Goal: Register for event/course

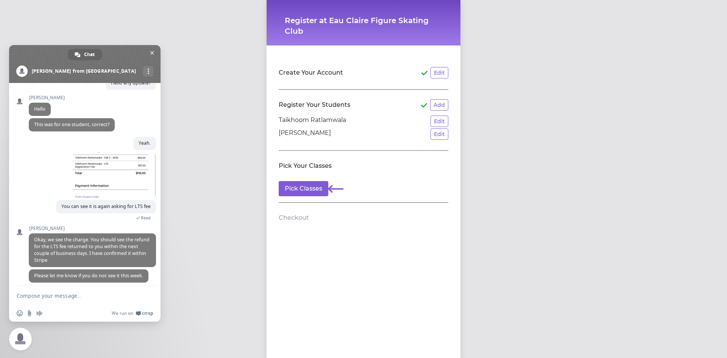
scroll to position [255, 0]
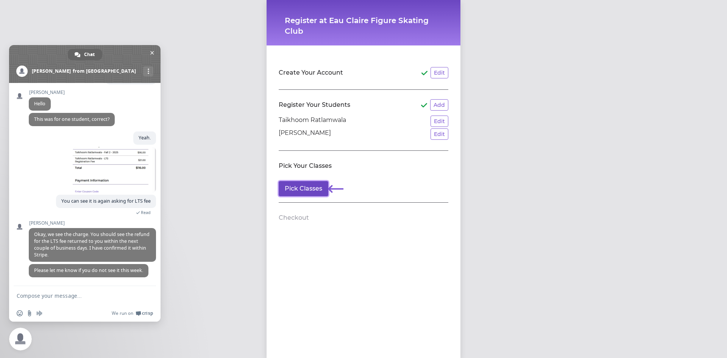
click at [309, 184] on button "Pick Classes" at bounding box center [304, 188] width 50 height 15
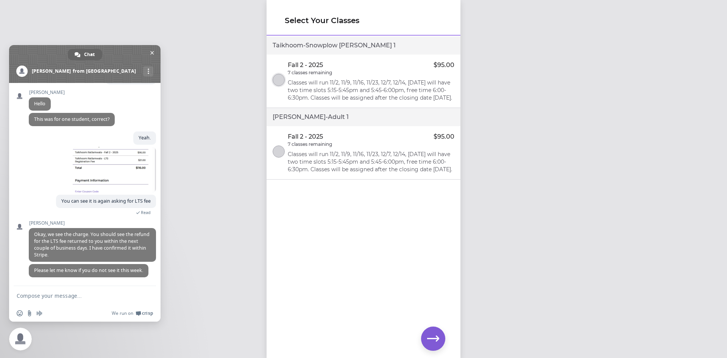
click at [276, 79] on button "select class" at bounding box center [279, 80] width 12 height 12
click at [278, 157] on button "select class" at bounding box center [279, 151] width 12 height 12
click at [434, 333] on icon "button" at bounding box center [433, 338] width 12 height 12
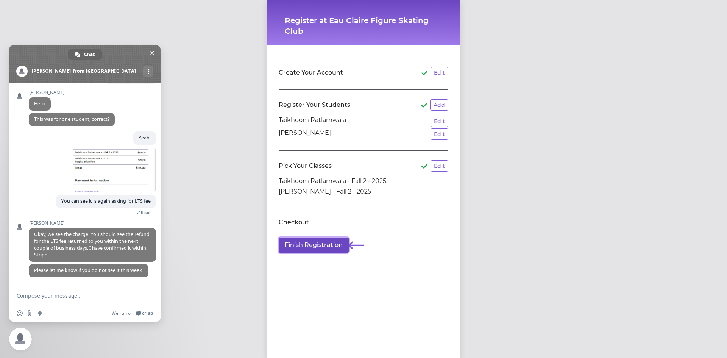
click at [322, 243] on button "Finish Registration" at bounding box center [314, 244] width 70 height 15
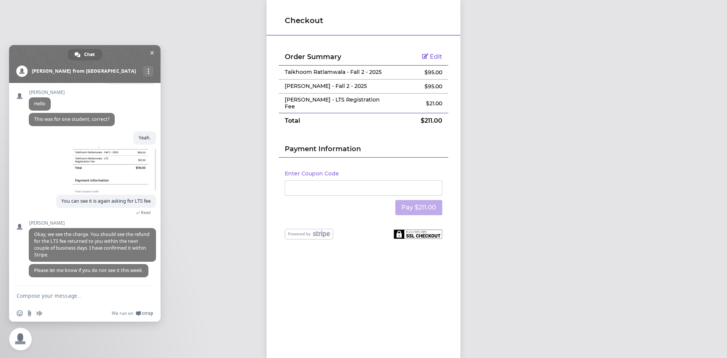
click at [62, 294] on textarea "Compose your message..." at bounding box center [77, 295] width 120 height 7
type textarea "Thank you. Please also do the same for another person i.e. [PERSON_NAME]"
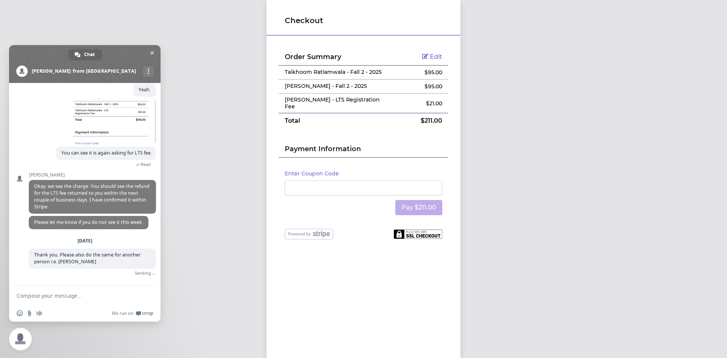
click at [60, 296] on textarea "Compose your message..." at bounding box center [77, 295] width 120 height 7
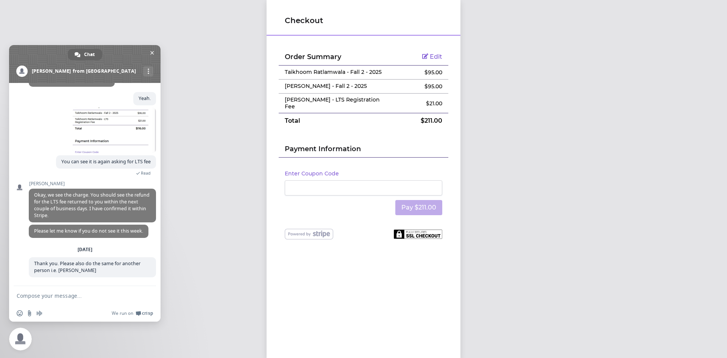
scroll to position [294, 0]
click at [96, 296] on textarea "Compose your message..." at bounding box center [77, 295] width 120 height 7
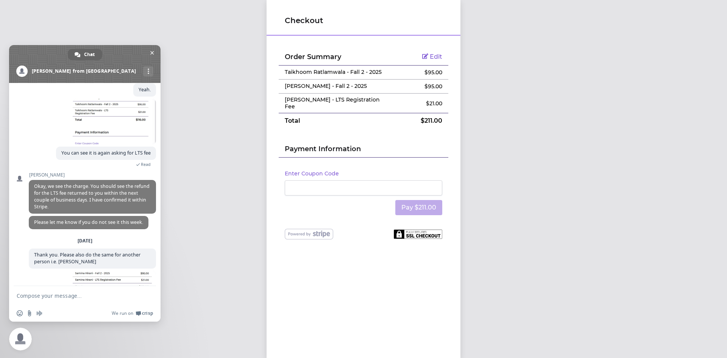
scroll to position [342, 0]
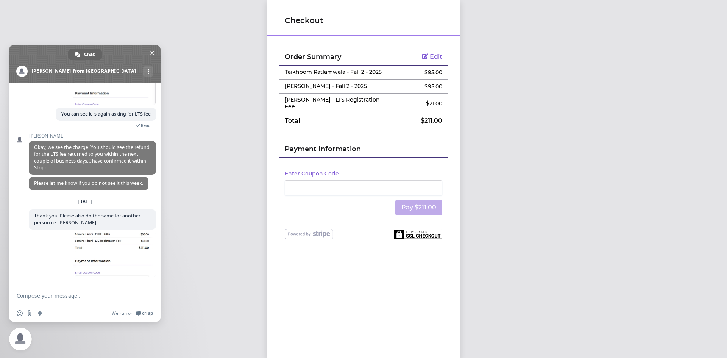
click at [328, 174] on div "Enter Coupon Code Pay $211.00" at bounding box center [364, 192] width 170 height 71
click at [121, 236] on span at bounding box center [114, 254] width 83 height 45
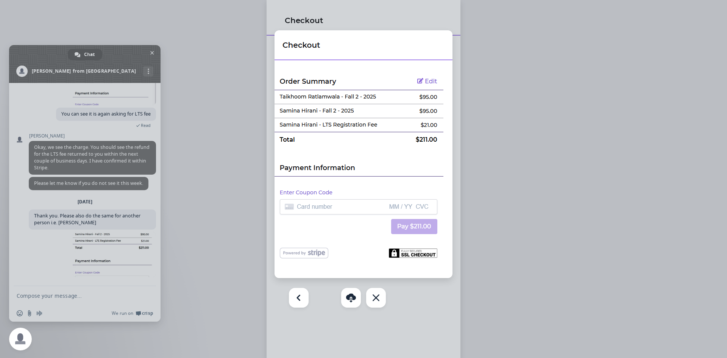
click at [217, 271] on div at bounding box center [363, 179] width 727 height 358
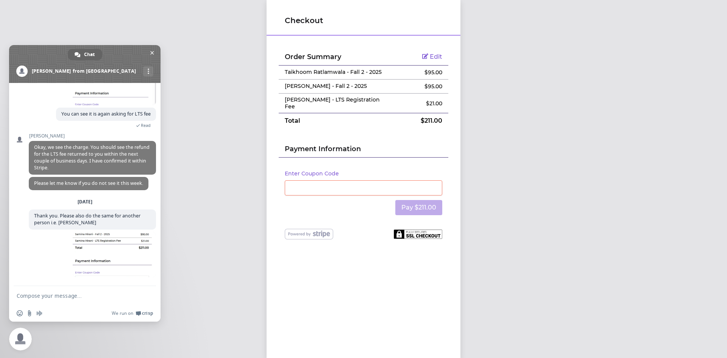
click at [362, 180] on div at bounding box center [363, 187] width 157 height 15
click at [414, 204] on button "Pay $211.00" at bounding box center [418, 207] width 47 height 15
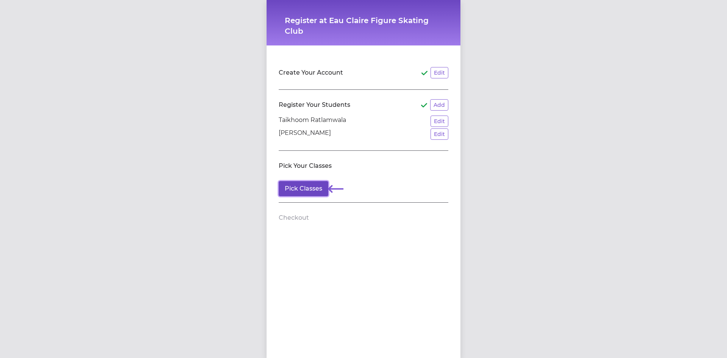
click at [309, 189] on button "Pick Classes" at bounding box center [304, 188] width 50 height 15
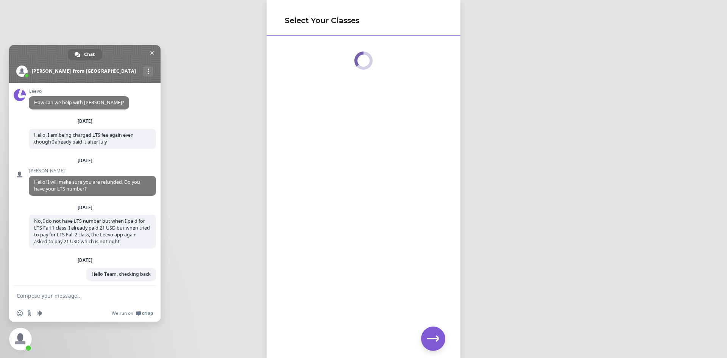
scroll to position [342, 0]
